Goal: Transaction & Acquisition: Purchase product/service

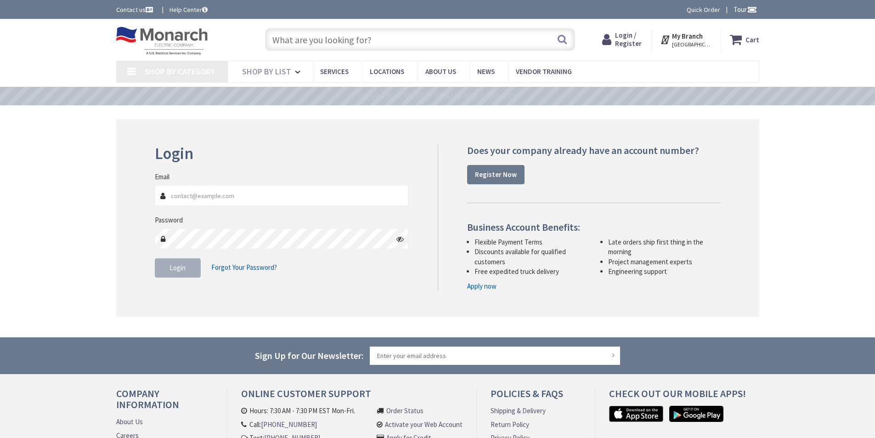
type input "[EMAIL_ADDRESS][DOMAIN_NAME]"
click at [185, 272] on button "Login" at bounding box center [178, 267] width 46 height 19
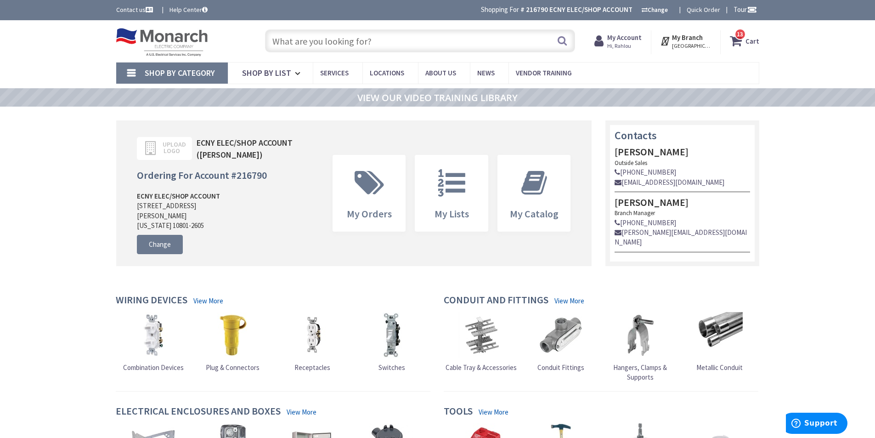
click at [364, 43] on input "text" at bounding box center [420, 40] width 310 height 23
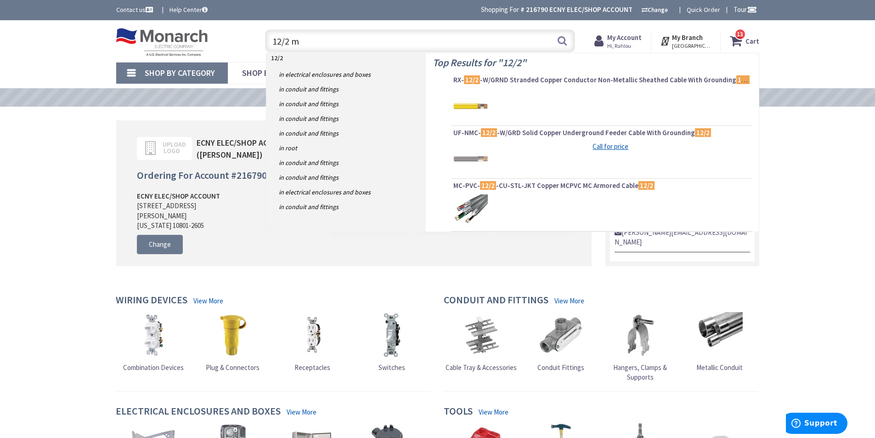
type input "12/2 mc"
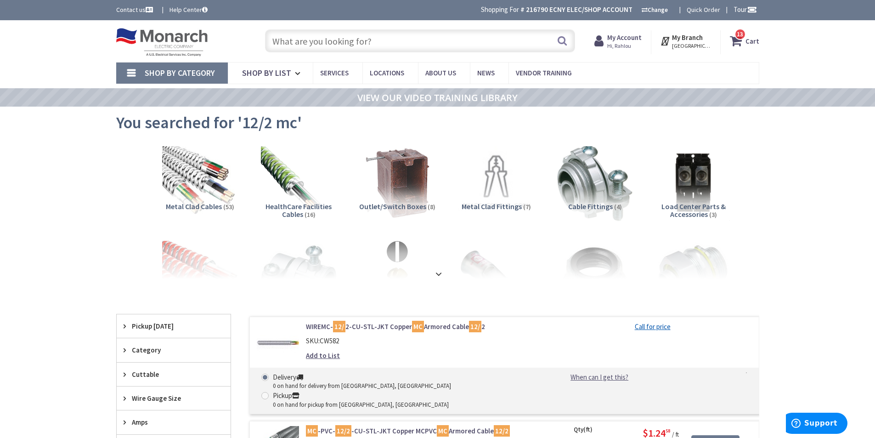
click at [378, 47] on input "text" at bounding box center [420, 40] width 310 height 23
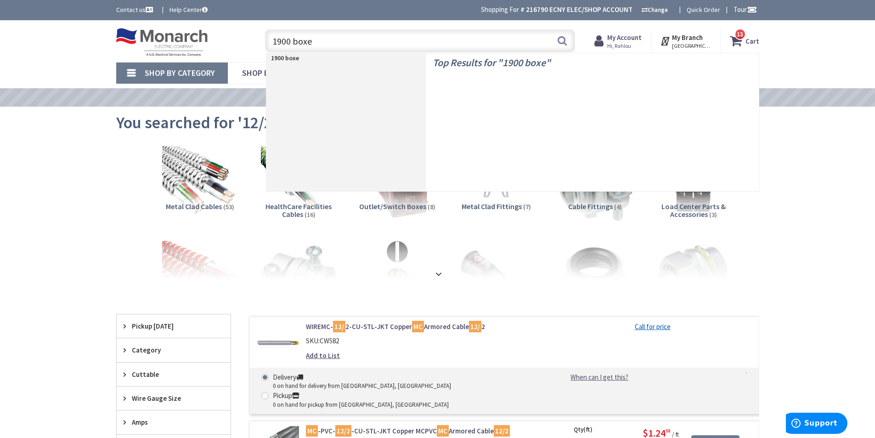
type input "1900 boxes"
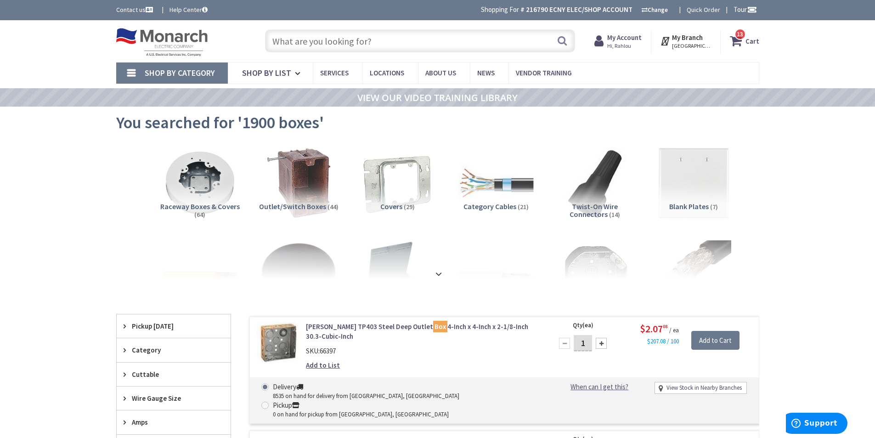
click at [287, 41] on input "text" at bounding box center [420, 40] width 310 height 23
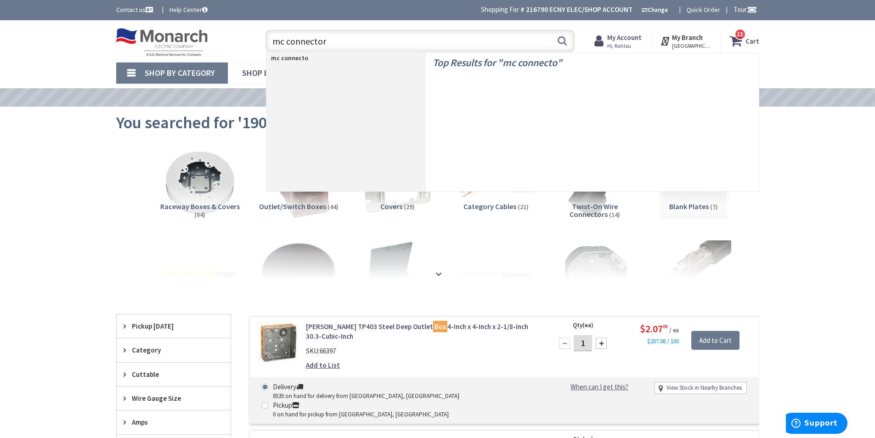
type input "mc connectors"
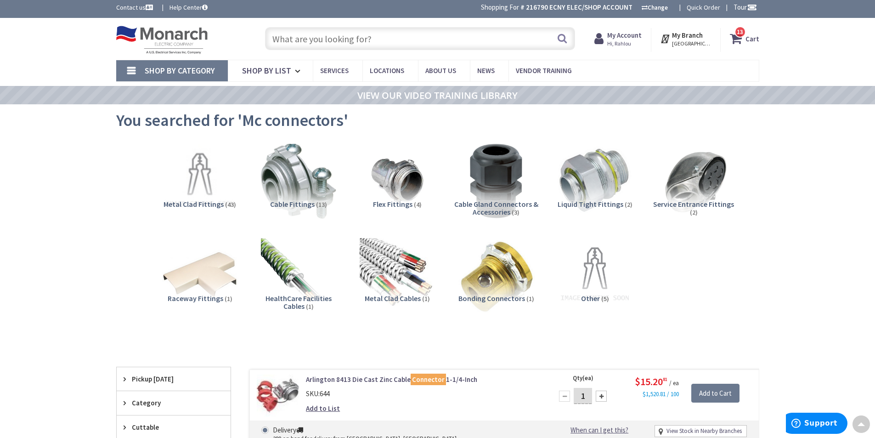
scroll to position [1, 0]
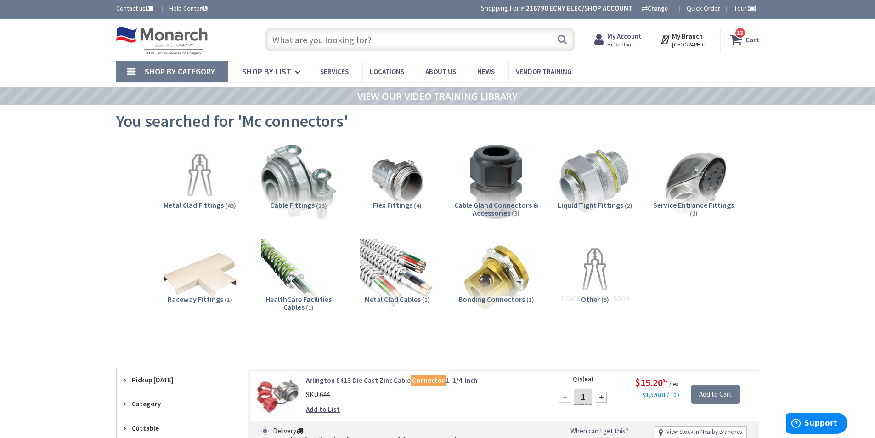
click at [368, 40] on input "text" at bounding box center [420, 39] width 310 height 23
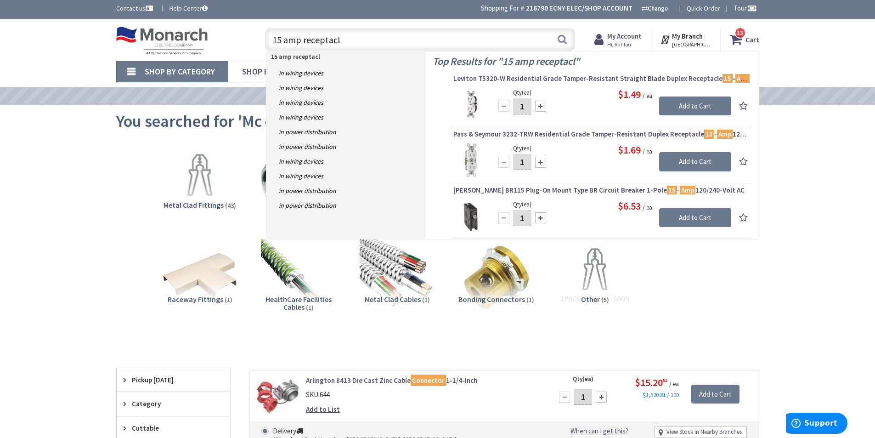
type input "15 amp receptacle"
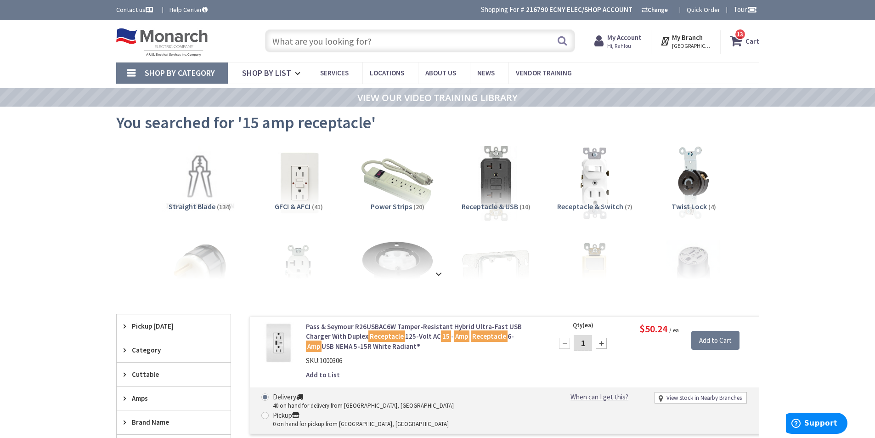
click at [372, 42] on input "text" at bounding box center [420, 40] width 310 height 23
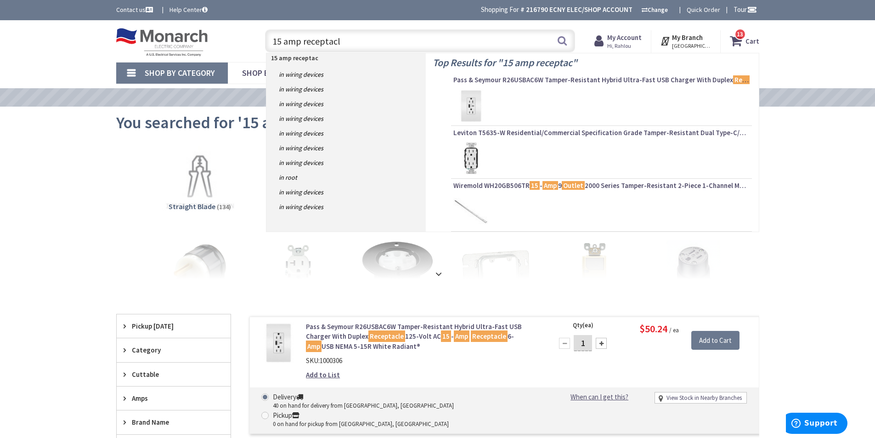
type input "15 amp receptacle"
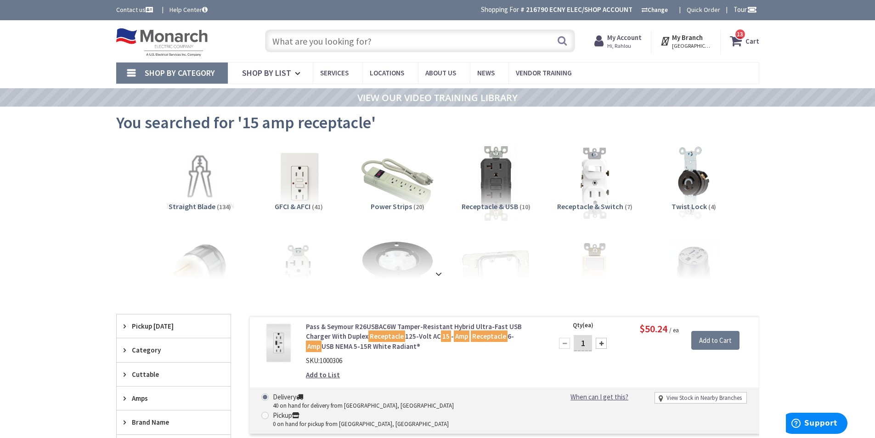
click at [319, 40] on input "text" at bounding box center [420, 40] width 310 height 23
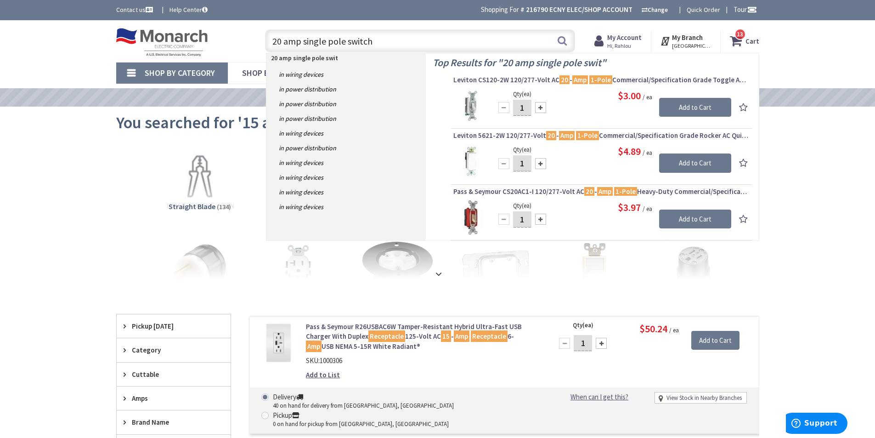
type input "20 amp single pole switch"
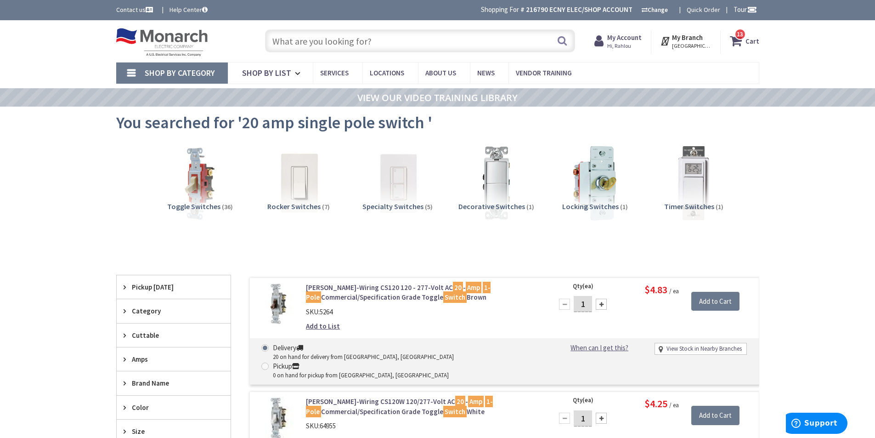
click at [294, 180] on img at bounding box center [298, 183] width 83 height 83
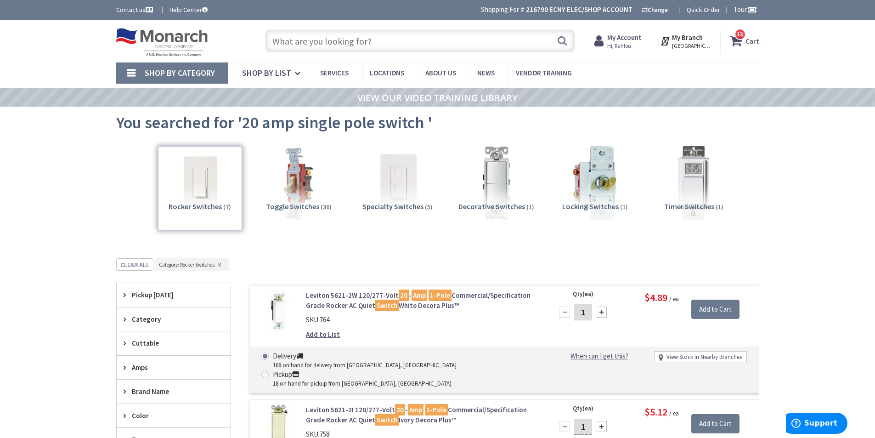
click at [329, 42] on input "text" at bounding box center [420, 40] width 310 height 23
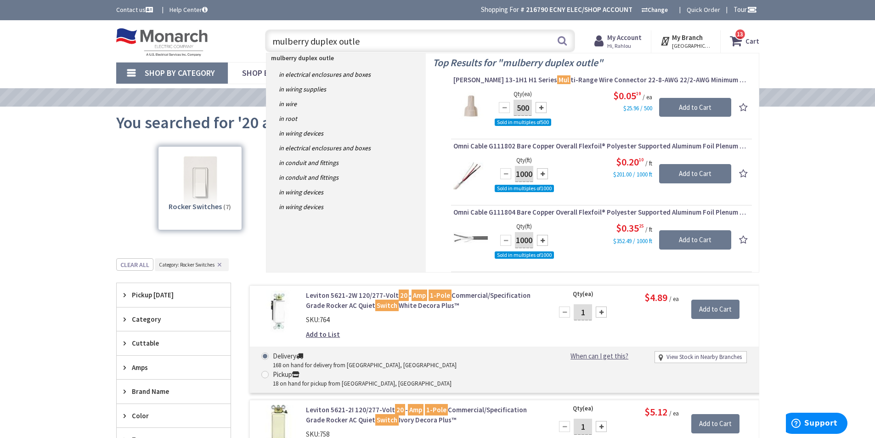
type input "mulberry duplex outlet"
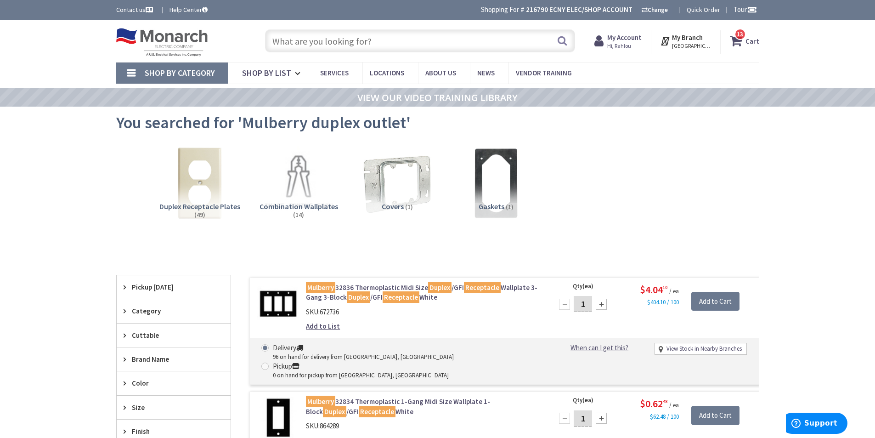
click at [324, 43] on input "text" at bounding box center [420, 40] width 310 height 23
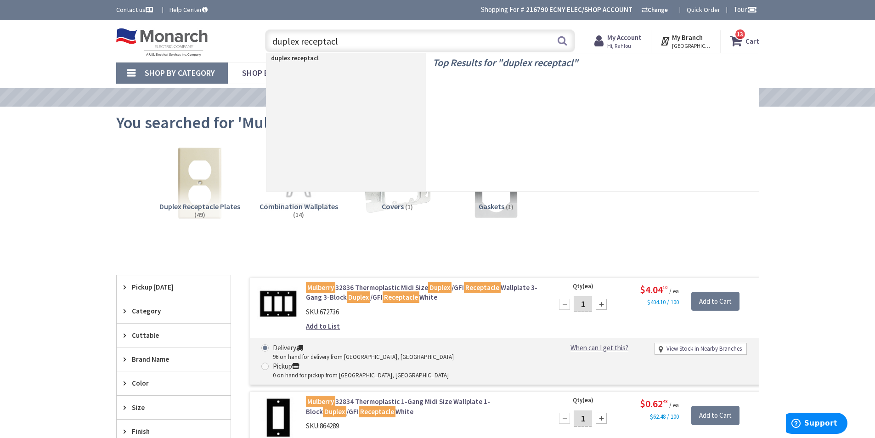
type input "duplex receptacle"
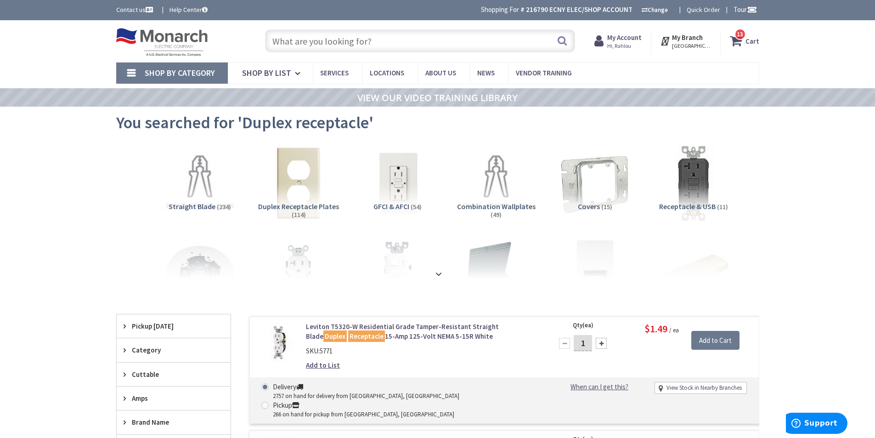
click at [327, 40] on input "text" at bounding box center [420, 40] width 310 height 23
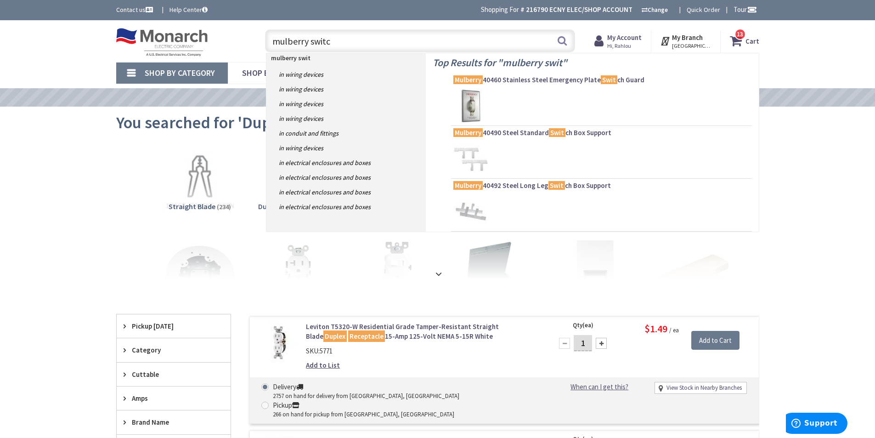
type input "mulberry switch"
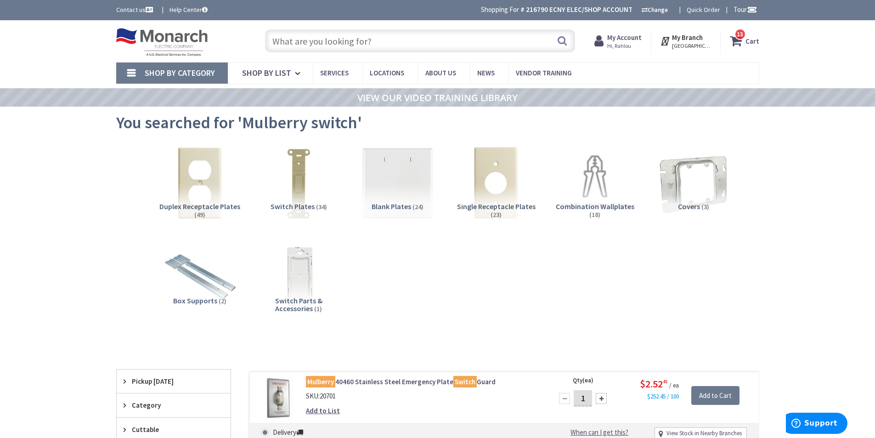
click at [312, 42] on input "text" at bounding box center [420, 40] width 310 height 23
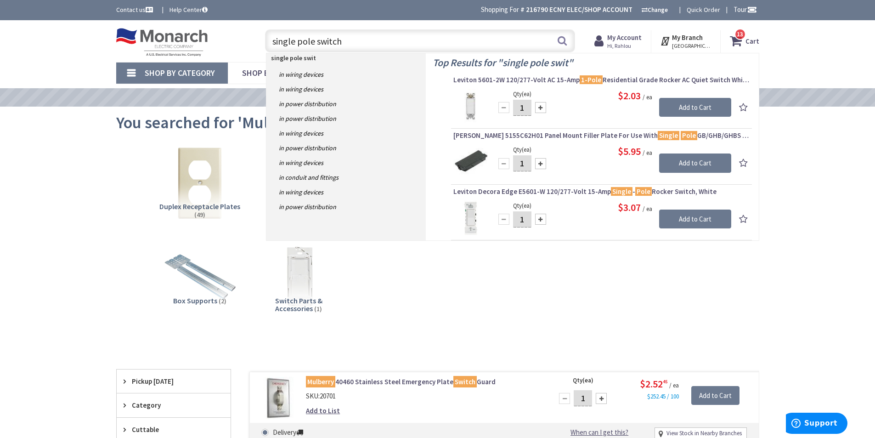
type input "single pole switch"
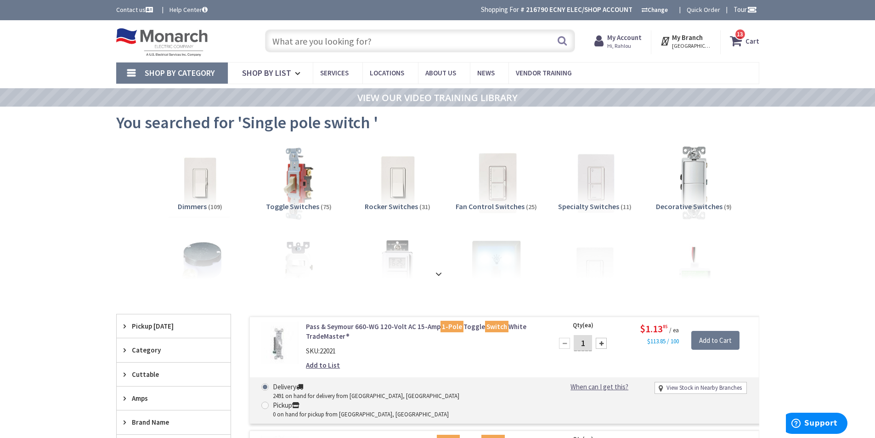
click at [311, 39] on input "text" at bounding box center [420, 40] width 310 height 23
click at [406, 181] on img at bounding box center [397, 183] width 83 height 83
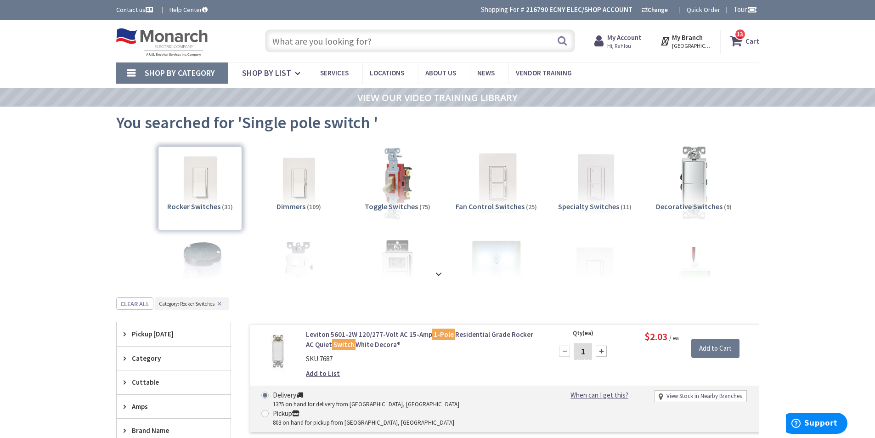
click at [307, 35] on input "text" at bounding box center [420, 40] width 310 height 23
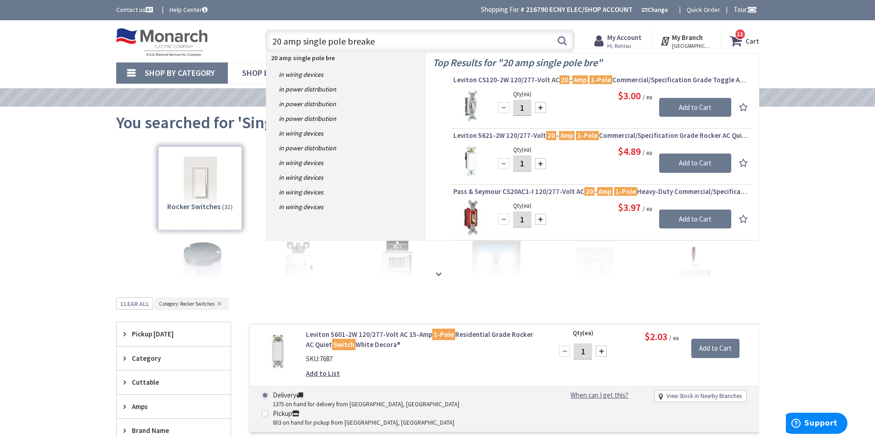
type input "20 amp single pole breaker"
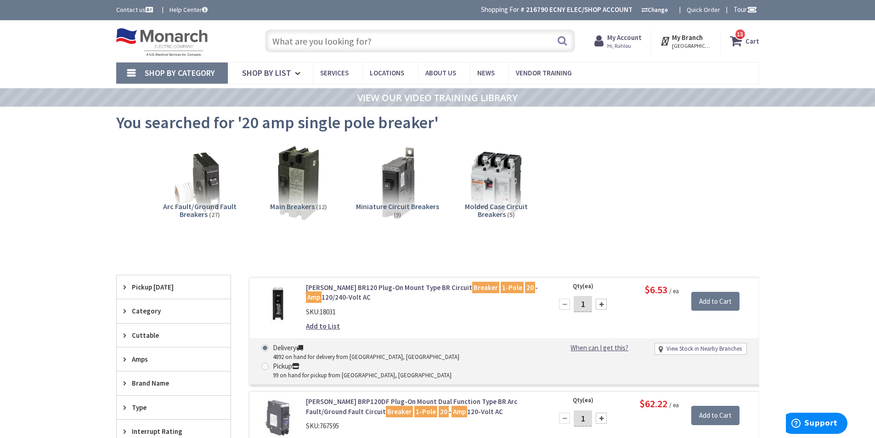
click at [313, 46] on input "text" at bounding box center [420, 40] width 310 height 23
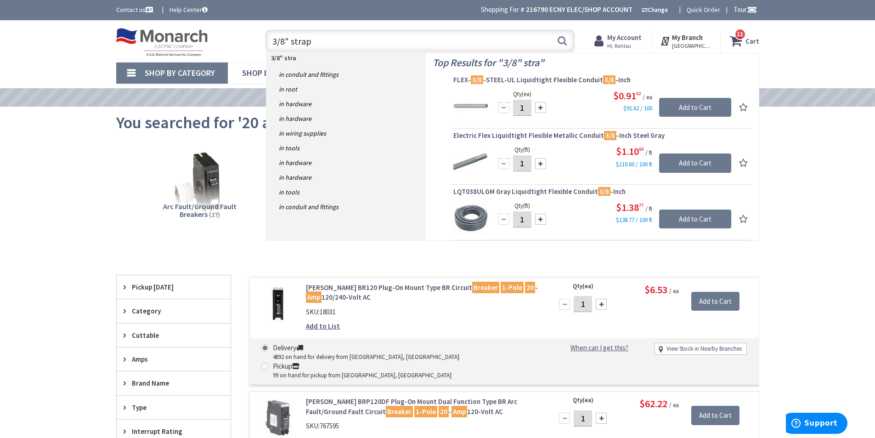
type input "3/8" straps"
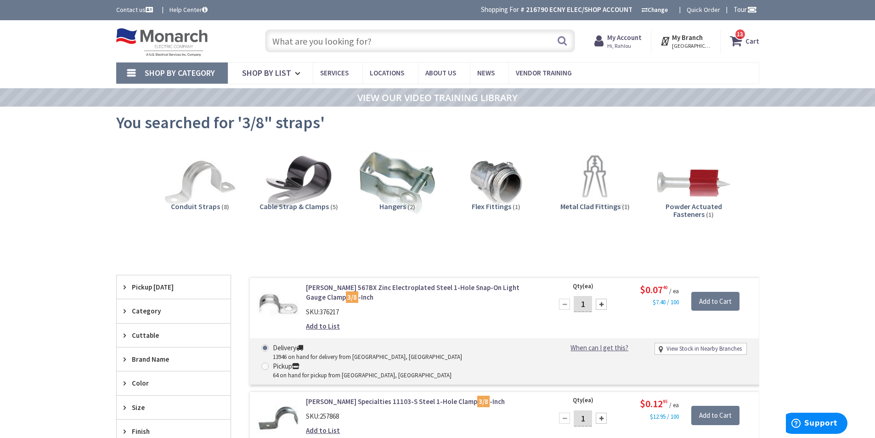
click at [304, 42] on input "text" at bounding box center [420, 40] width 310 height 23
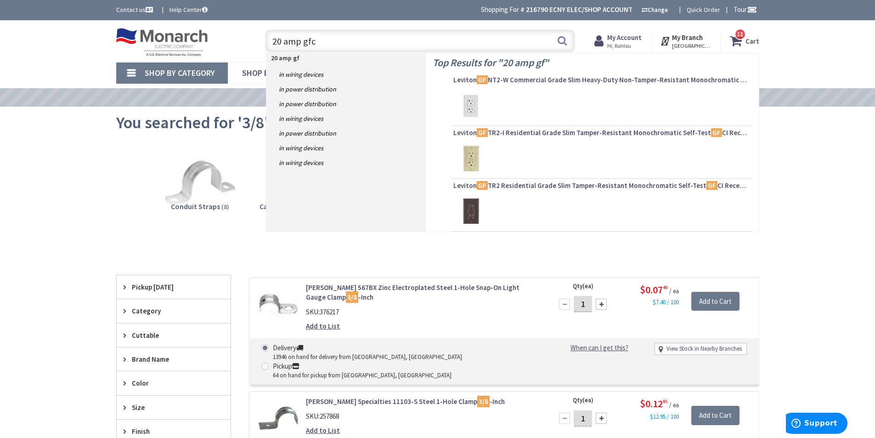
type input "20 amp gfci"
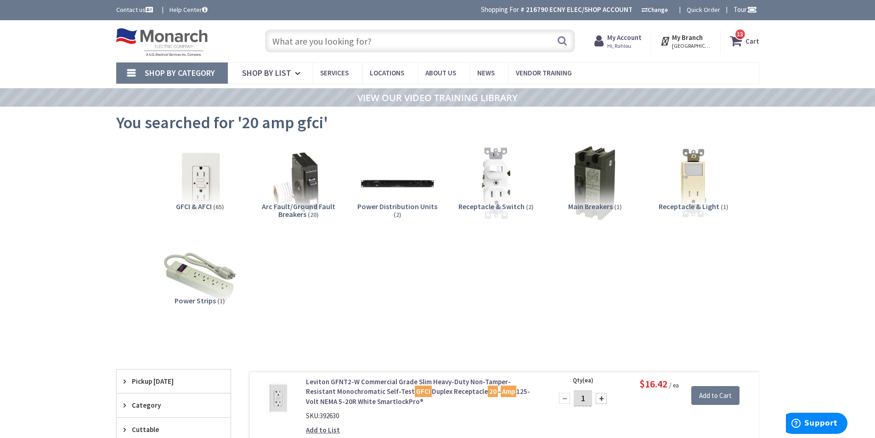
click at [371, 37] on input "text" at bounding box center [420, 40] width 310 height 23
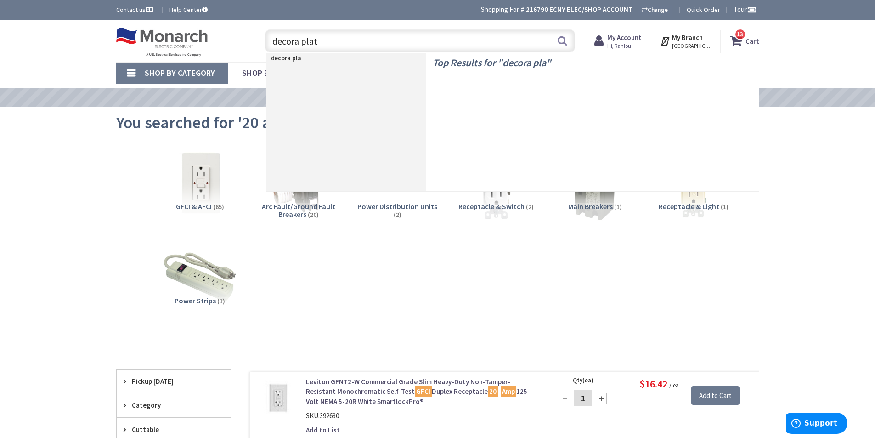
type input "decora plate"
